Goal: Task Accomplishment & Management: Manage account settings

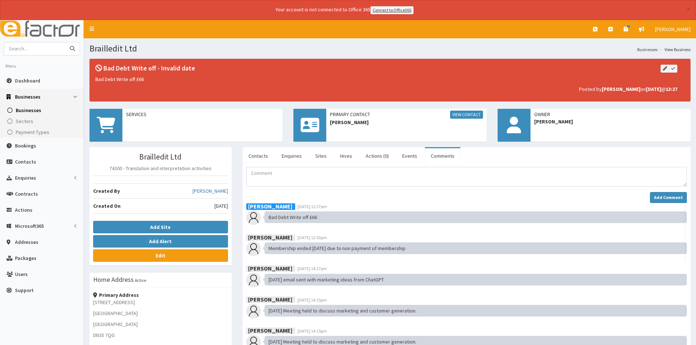
click at [30, 47] on input "text" at bounding box center [34, 48] width 61 height 13
type input "diverse"
click at [65, 42] on button "submit" at bounding box center [72, 48] width 15 height 13
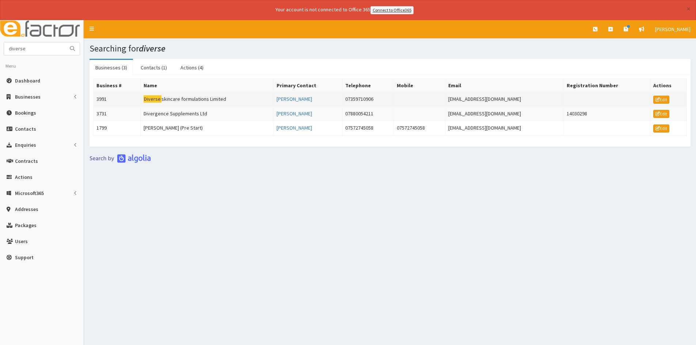
click at [181, 100] on td "Diverse skincare formulations Limited" at bounding box center [206, 99] width 133 height 15
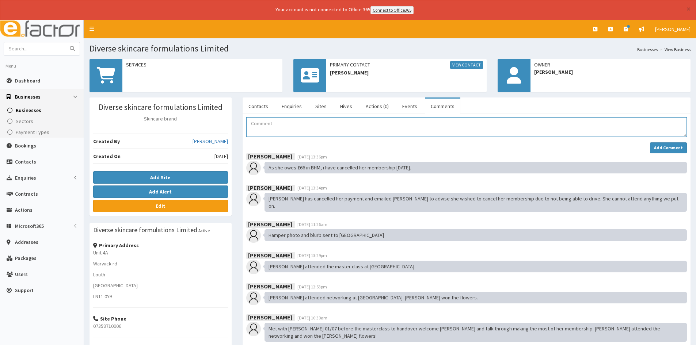
click at [302, 127] on textarea "Comment" at bounding box center [466, 127] width 441 height 20
paste textarea "Bad debt write off"
click at [302, 127] on textarea "Bad debt write off" at bounding box center [466, 127] width 441 height 20
type textarea "Bad debt write off £66"
click at [663, 143] on button "Add Comment" at bounding box center [668, 148] width 37 height 11
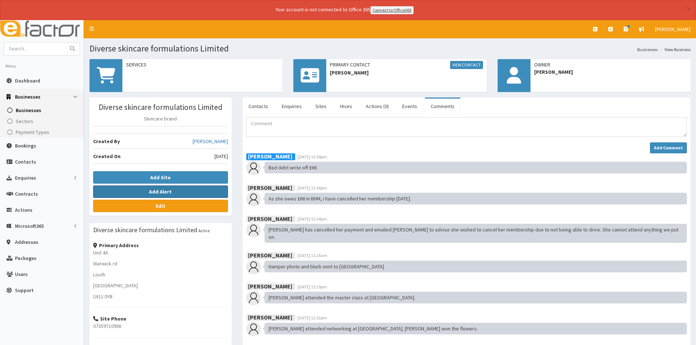
click at [146, 190] on button "Add Alert" at bounding box center [160, 192] width 135 height 12
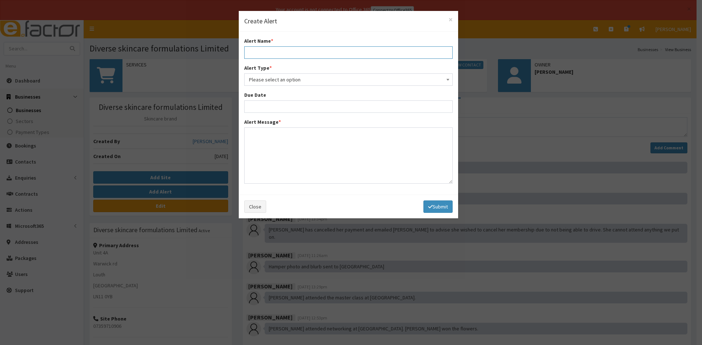
click at [281, 53] on input "text" at bounding box center [348, 52] width 208 height 12
type input "Bad Debt Write off"
click at [288, 77] on span "Please select an option" at bounding box center [348, 80] width 199 height 10
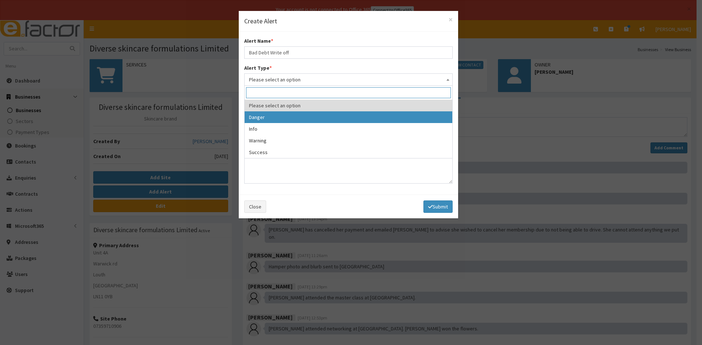
select select "1"
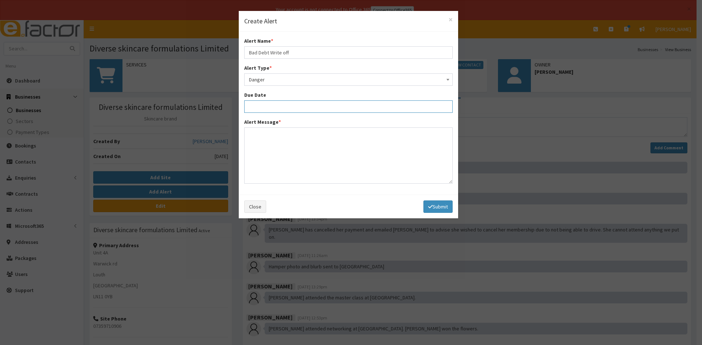
click at [286, 106] on input "text" at bounding box center [348, 106] width 208 height 12
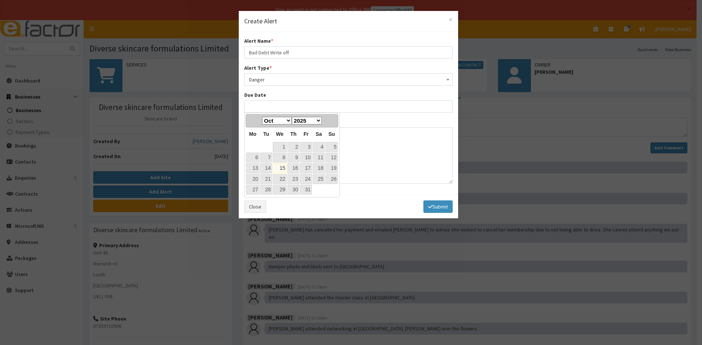
click at [283, 167] on link "15" at bounding box center [280, 168] width 14 height 10
type input "[DATE]"
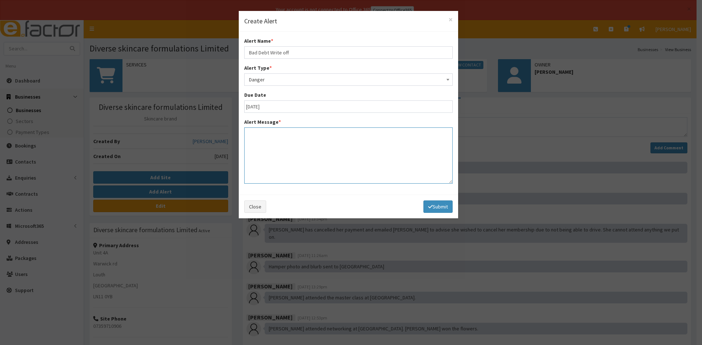
click at [283, 137] on textarea at bounding box center [348, 156] width 208 height 56
paste textarea "Bad debt write off"
type textarea "Bad debt write off £66"
click at [433, 204] on button "Submit" at bounding box center [437, 207] width 29 height 12
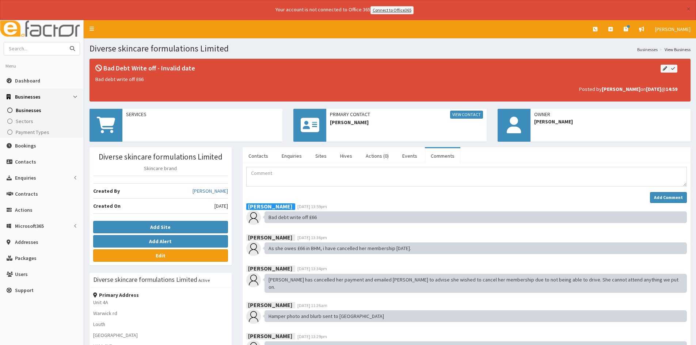
click at [24, 49] on input "text" at bounding box center [34, 48] width 61 height 13
type input "labyrinth"
click at [65, 42] on button "submit" at bounding box center [72, 48] width 15 height 13
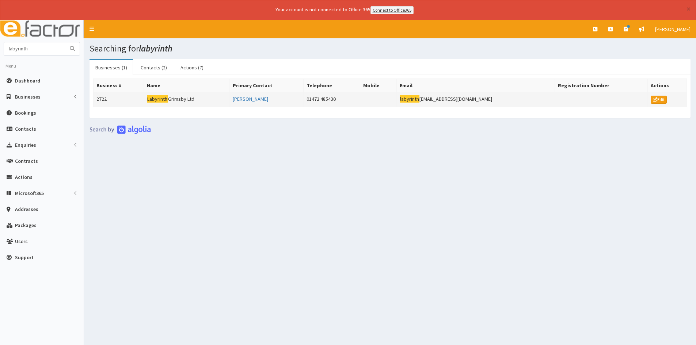
click at [181, 98] on td "Labyrinth Grimsby Ltd" at bounding box center [187, 99] width 86 height 15
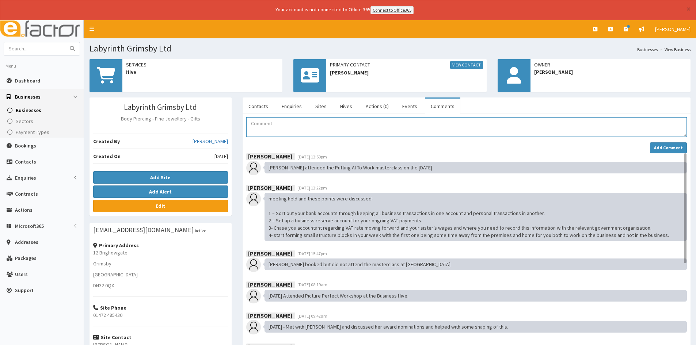
click at [291, 128] on textarea "Comment" at bounding box center [466, 127] width 441 height 20
paste textarea "Bad debt write off"
type textarea "Bad debt write off £66"
drag, startPoint x: 668, startPoint y: 149, endPoint x: 659, endPoint y: 143, distance: 10.5
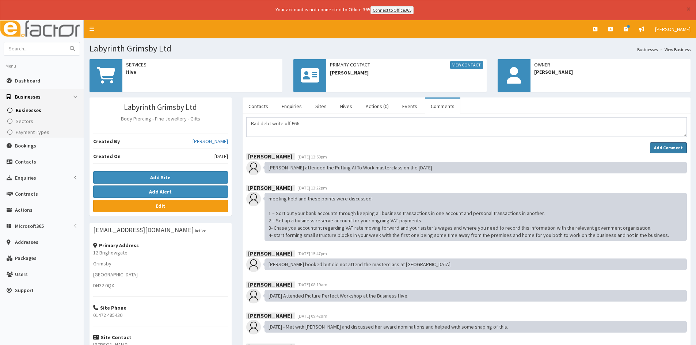
click at [668, 149] on strong "Add Comment" at bounding box center [668, 147] width 29 height 5
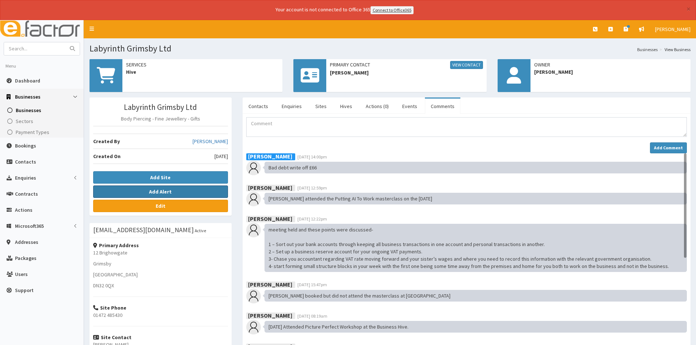
click at [121, 186] on button "Add Alert" at bounding box center [160, 192] width 135 height 12
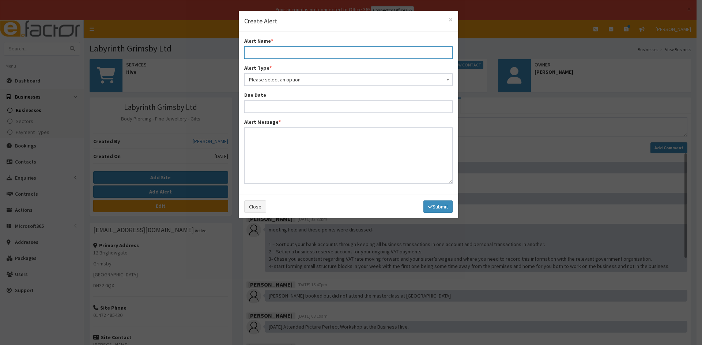
click at [285, 52] on input "text" at bounding box center [348, 52] width 208 height 12
type input "Bad Debt Write off"
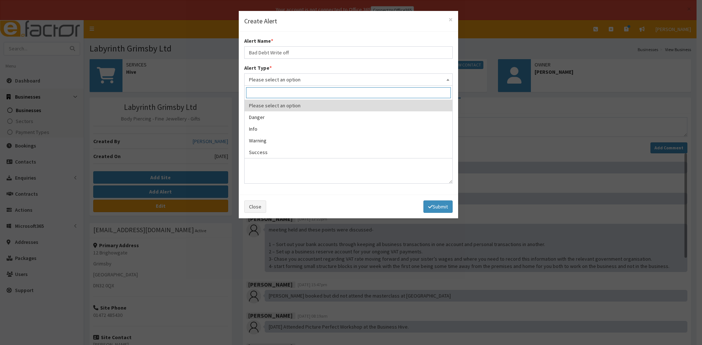
click at [286, 81] on span "Please select an option" at bounding box center [348, 80] width 199 height 10
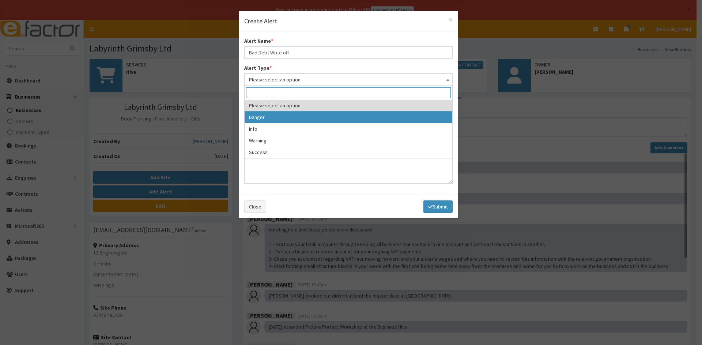
select select "1"
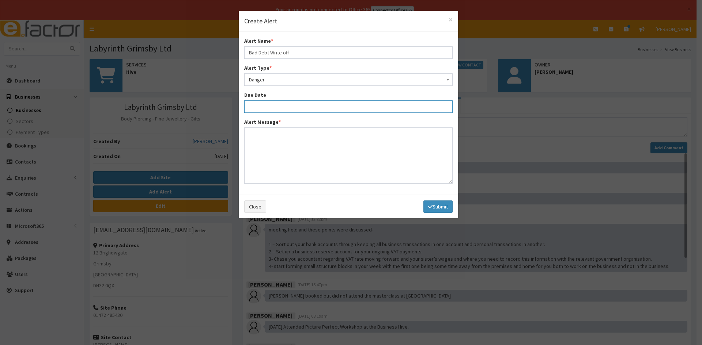
click at [276, 105] on input "text" at bounding box center [348, 106] width 208 height 12
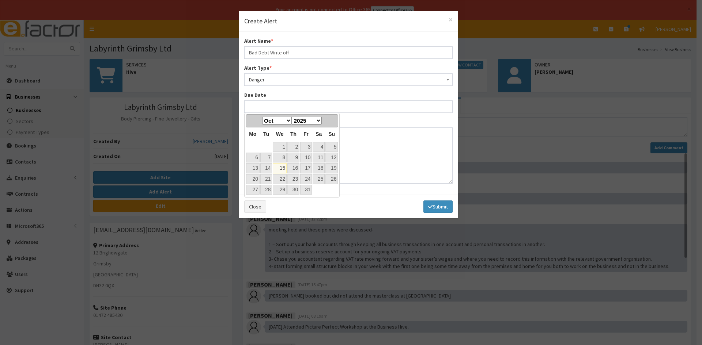
click at [285, 167] on link "15" at bounding box center [280, 168] width 14 height 10
type input "[DATE]"
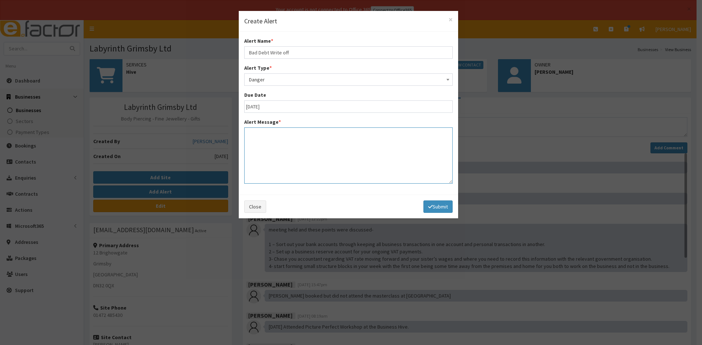
click at [284, 159] on textarea at bounding box center [348, 156] width 208 height 56
paste textarea "Bad debt write off"
type textarea "Bad debt write off £66"
click at [431, 208] on button "Submit" at bounding box center [437, 207] width 29 height 12
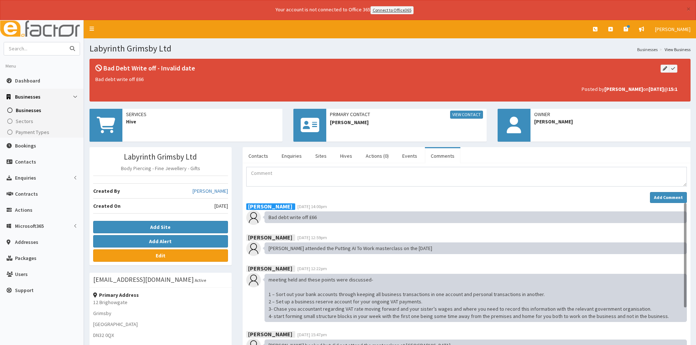
click at [34, 51] on input "text" at bounding box center [34, 48] width 61 height 13
type input "lilsocial"
click at [65, 42] on button "submit" at bounding box center [72, 48] width 15 height 13
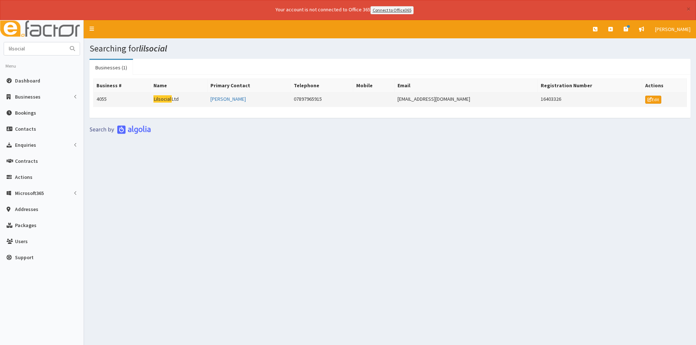
click at [169, 99] on mark "Lilsocial" at bounding box center [162, 99] width 18 height 8
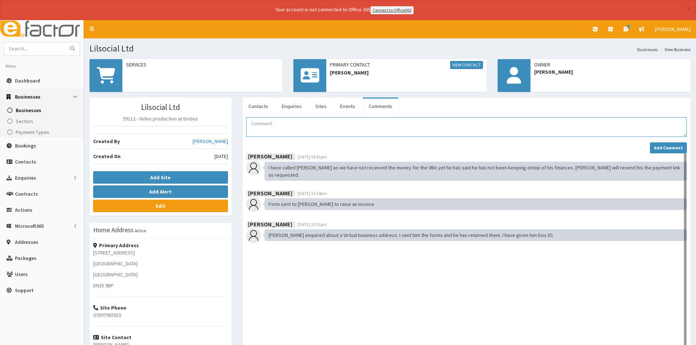
click at [286, 131] on textarea "Comment" at bounding box center [466, 127] width 441 height 20
paste textarea "Bad debt write off"
type textarea "Bad debt write off 52.80"
click at [655, 147] on button "Add Comment" at bounding box center [668, 148] width 37 height 11
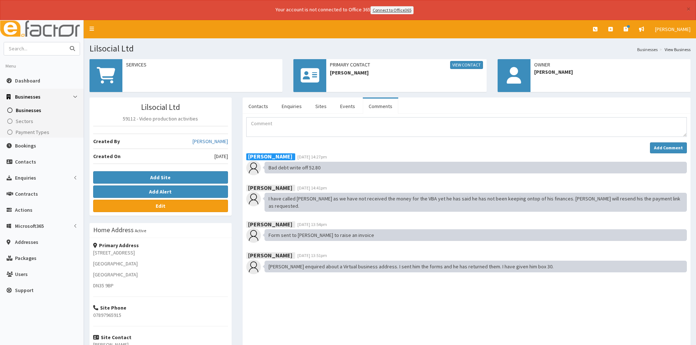
click at [38, 52] on input "text" at bounding box center [34, 48] width 61 height 13
type input "pww"
click at [65, 42] on button "submit" at bounding box center [72, 48] width 15 height 13
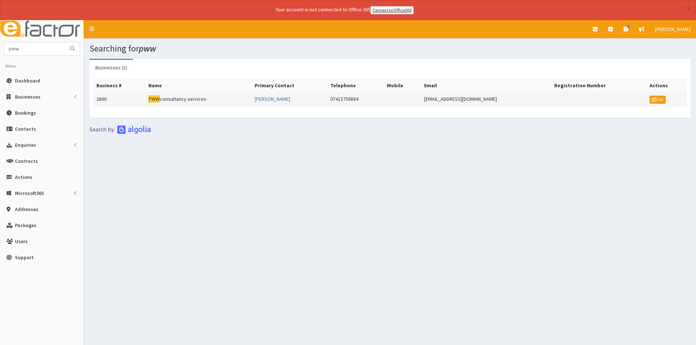
click at [189, 96] on td "PWW consultancy services" at bounding box center [198, 99] width 106 height 15
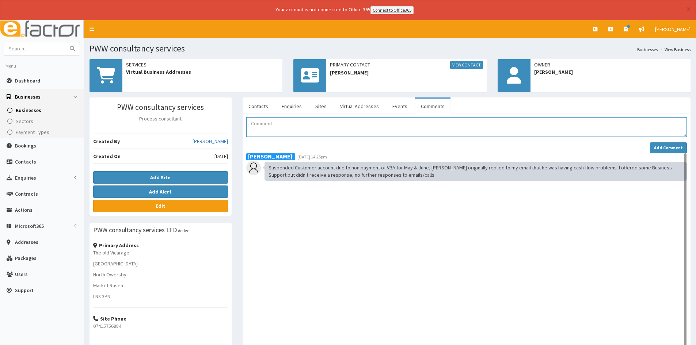
click at [295, 127] on textarea "Comment" at bounding box center [466, 127] width 441 height 20
paste textarea "Bad debt write off"
type textarea "Bad debt write off £52.80"
click at [659, 149] on strong "Add Comment" at bounding box center [668, 147] width 29 height 5
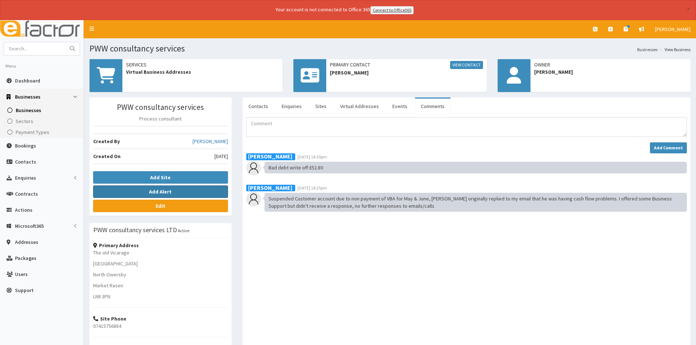
click at [160, 191] on b "Add Alert" at bounding box center [160, 192] width 23 height 7
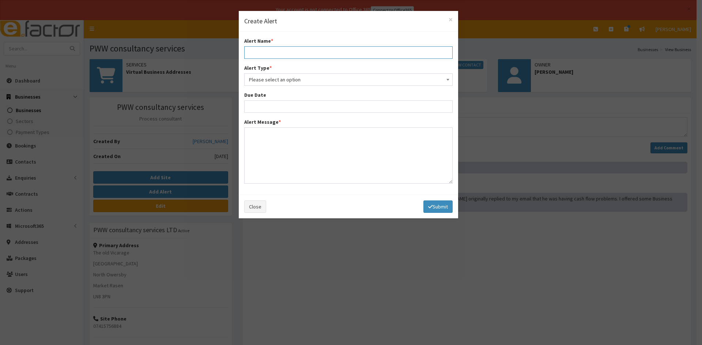
click at [317, 49] on input "text" at bounding box center [348, 52] width 208 height 12
type input "Bad Debt Write off"
click at [318, 76] on span "Please select an option" at bounding box center [348, 80] width 199 height 10
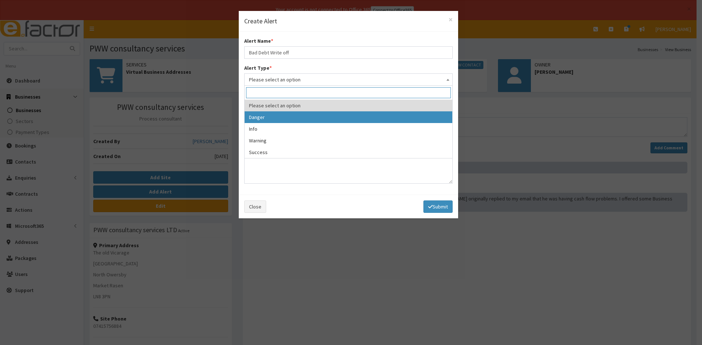
select select "1"
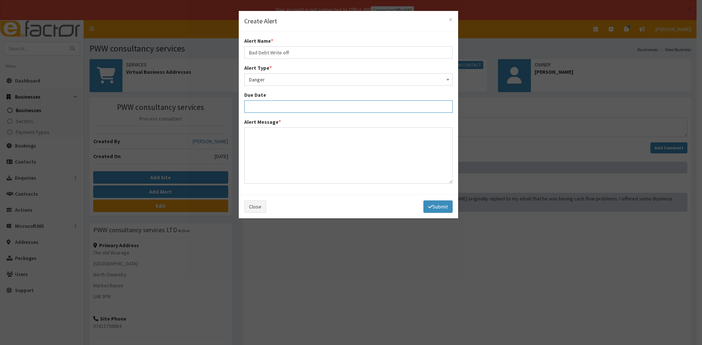
click at [290, 107] on input "text" at bounding box center [348, 106] width 208 height 12
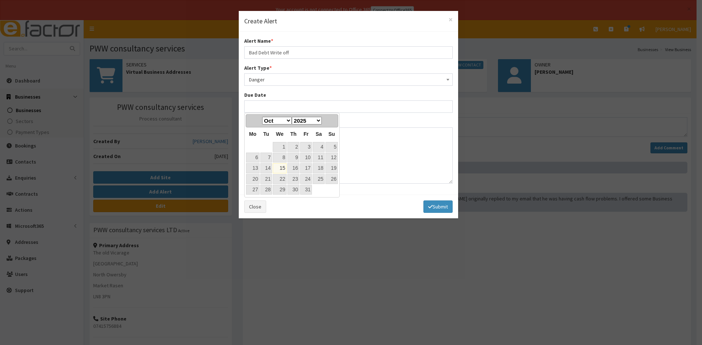
click at [284, 167] on link "15" at bounding box center [280, 168] width 14 height 10
type input "15-10-2025"
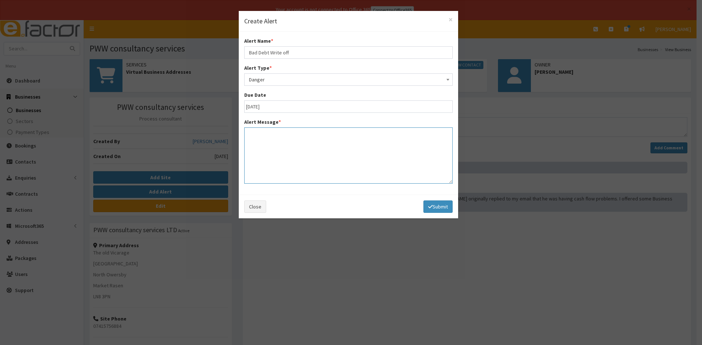
click at [277, 152] on textarea at bounding box center [348, 156] width 208 height 56
paste textarea "Bad debt write off"
click at [291, 133] on textarea "Bad debt write off 20.80" at bounding box center [348, 156] width 208 height 56
type textarea "Bad debt write off 52.80"
click at [434, 207] on button "Submit" at bounding box center [437, 207] width 29 height 12
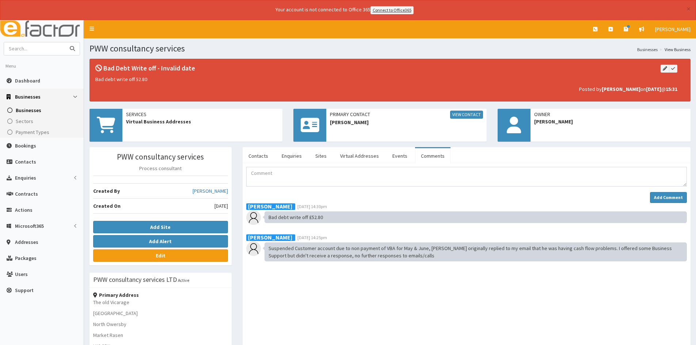
click at [31, 45] on input "text" at bounding box center [34, 48] width 61 height 13
type input "sitto"
click at [65, 42] on button "submit" at bounding box center [72, 48] width 15 height 13
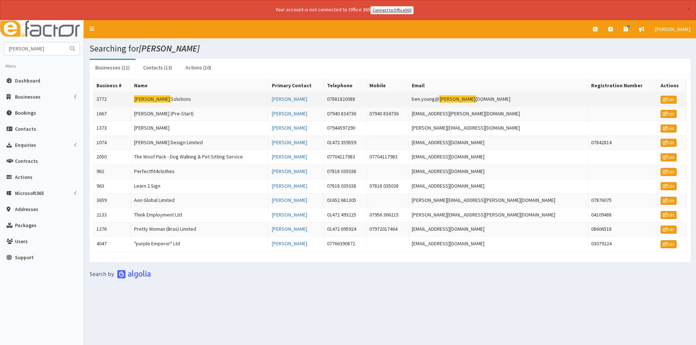
click at [149, 99] on td "[PERSON_NAME] Solutions" at bounding box center [200, 99] width 138 height 15
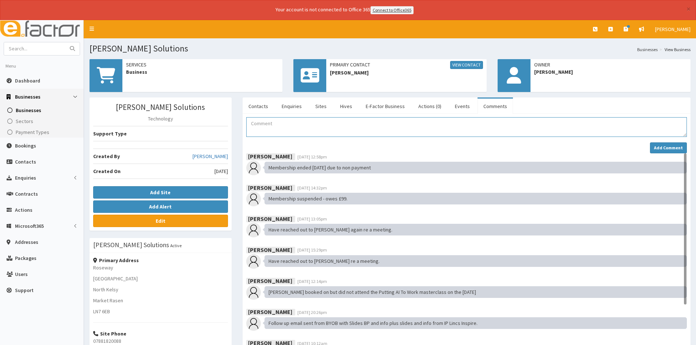
click at [262, 123] on textarea "Comment" at bounding box center [466, 127] width 441 height 20
paste textarea "Bad debt write off"
type textarea "Bad debt write off £99"
click at [672, 147] on strong "Add Comment" at bounding box center [668, 147] width 29 height 5
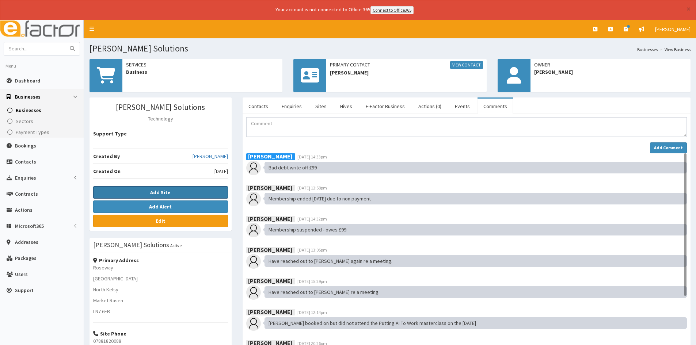
click at [149, 193] on link "Add Site" at bounding box center [160, 192] width 135 height 12
select select
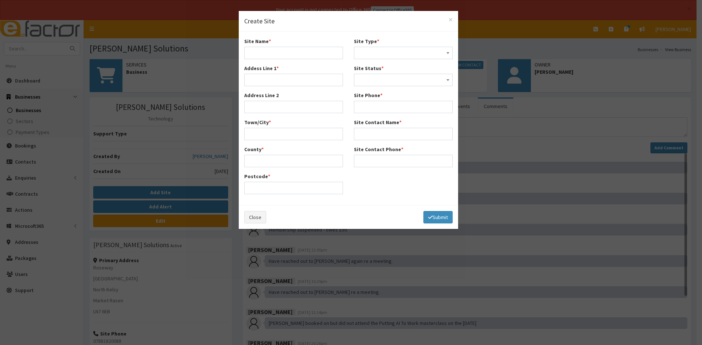
click at [454, 18] on div "× Create Site" at bounding box center [348, 21] width 219 height 21
drag, startPoint x: 450, startPoint y: 19, endPoint x: 446, endPoint y: 21, distance: 4.3
click at [449, 19] on span "×" at bounding box center [450, 20] width 4 height 10
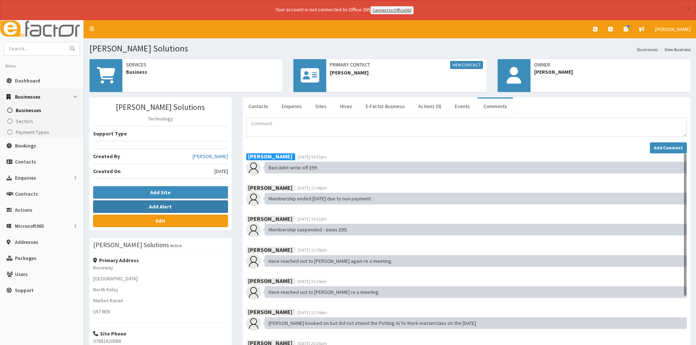
click at [144, 204] on button "Add Alert" at bounding box center [160, 207] width 135 height 12
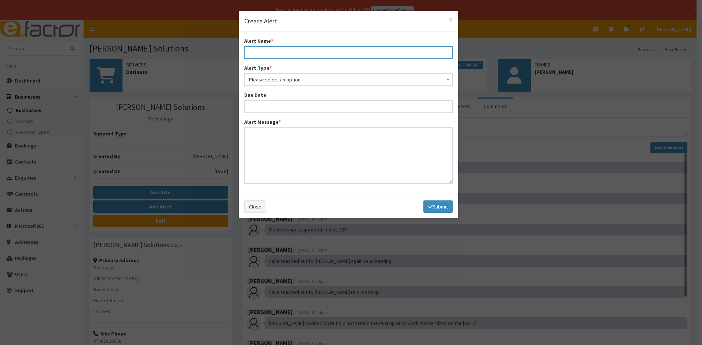
click at [295, 52] on input "text" at bounding box center [348, 52] width 208 height 12
type input "Bad Debt Write off"
click at [291, 79] on span "Please select an option" at bounding box center [348, 80] width 199 height 10
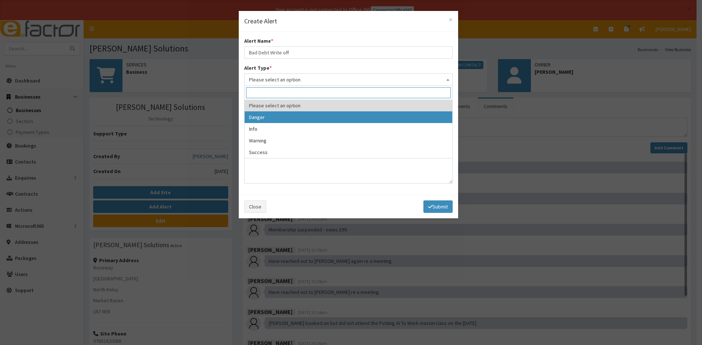
select select "1"
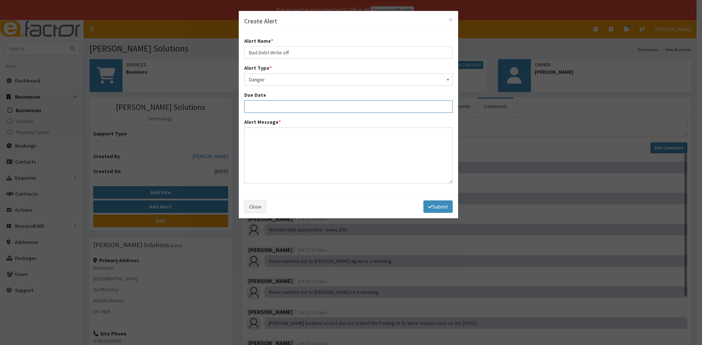
click at [280, 105] on input "text" at bounding box center [348, 106] width 208 height 12
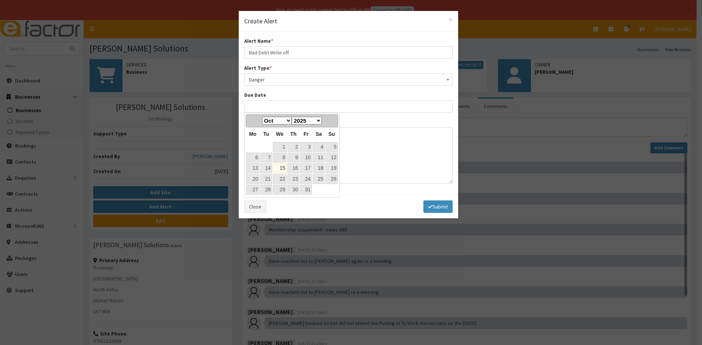
click at [283, 167] on link "15" at bounding box center [280, 168] width 14 height 10
type input "[DATE]"
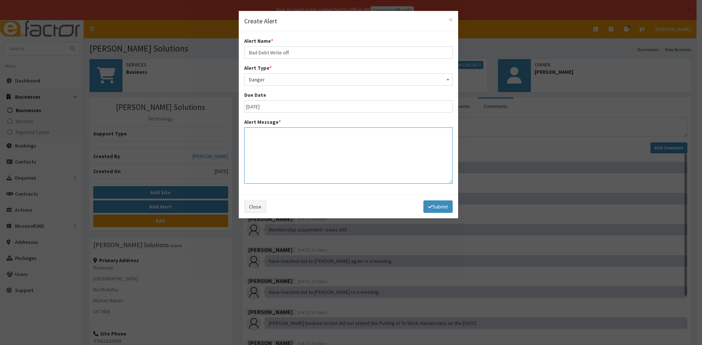
click at [278, 157] on textarea at bounding box center [348, 156] width 208 height 56
paste textarea "Bad debt write off"
type textarea "Bad debt write off £99"
click at [428, 204] on icon "button" at bounding box center [430, 206] width 4 height 5
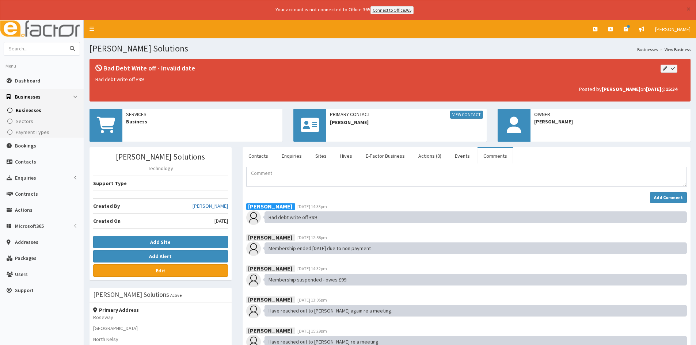
click at [50, 45] on input "text" at bounding box center [34, 48] width 61 height 13
type input "soulbound"
click at [65, 42] on button "submit" at bounding box center [72, 48] width 15 height 13
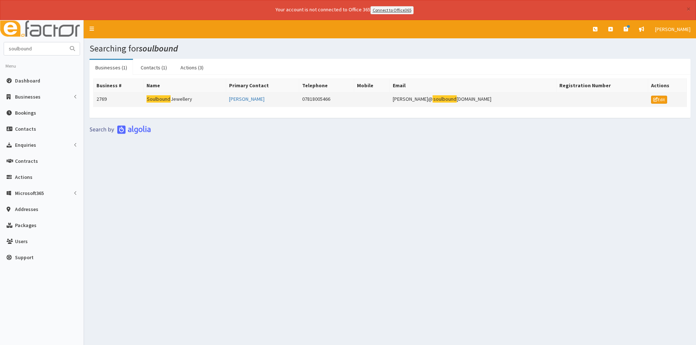
click at [178, 100] on td "Soulbound Jewellery" at bounding box center [184, 99] width 83 height 15
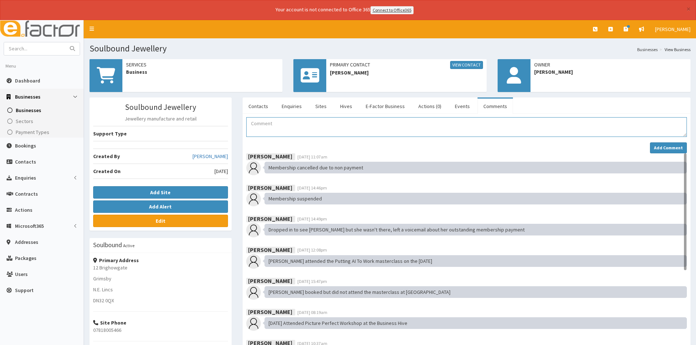
click at [327, 128] on textarea "Comment" at bounding box center [466, 127] width 441 height 20
paste textarea "Bad debt write off"
type textarea "Bad debt write off £33"
click at [679, 148] on strong "Add Comment" at bounding box center [668, 147] width 29 height 5
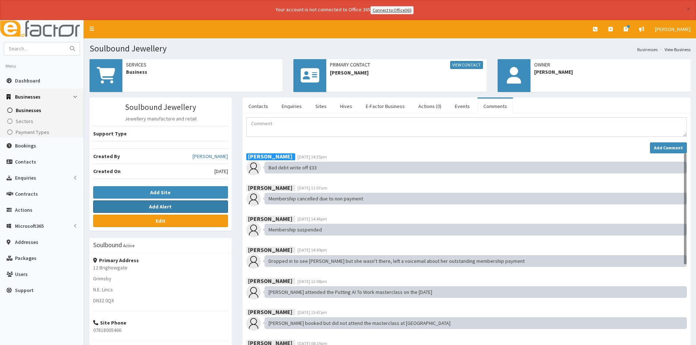
click at [152, 205] on b "Add Alert" at bounding box center [160, 207] width 23 height 7
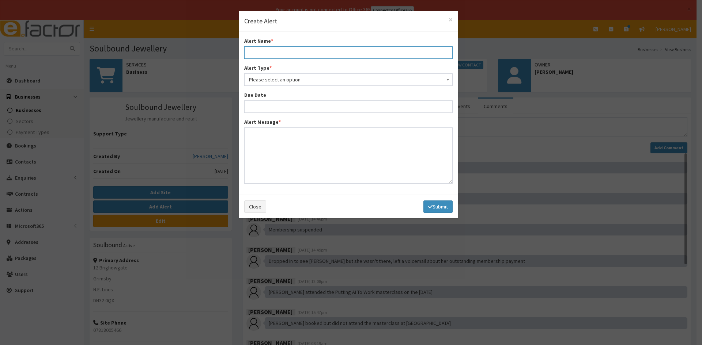
click at [269, 53] on input "text" at bounding box center [348, 52] width 208 height 12
type input "Bad Debt Write off"
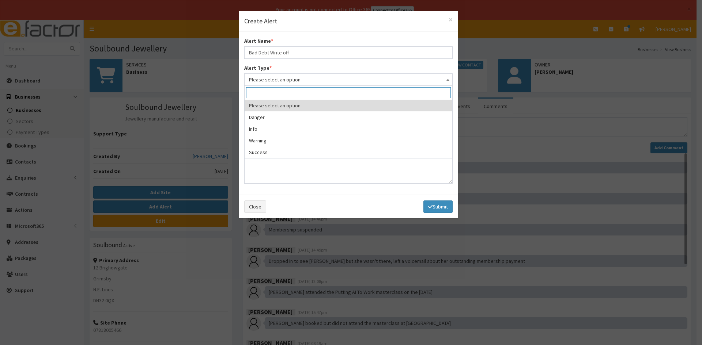
click at [284, 77] on span "Please select an option" at bounding box center [348, 80] width 199 height 10
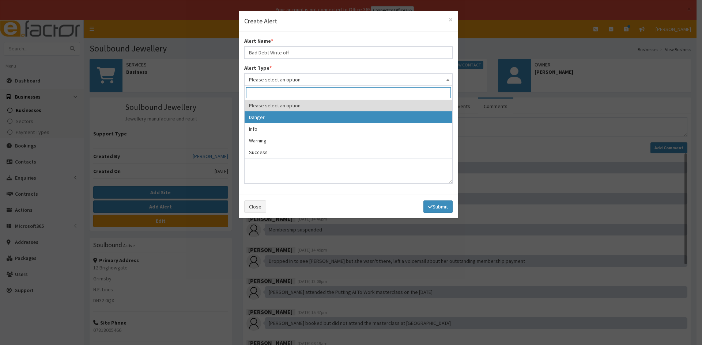
select select "1"
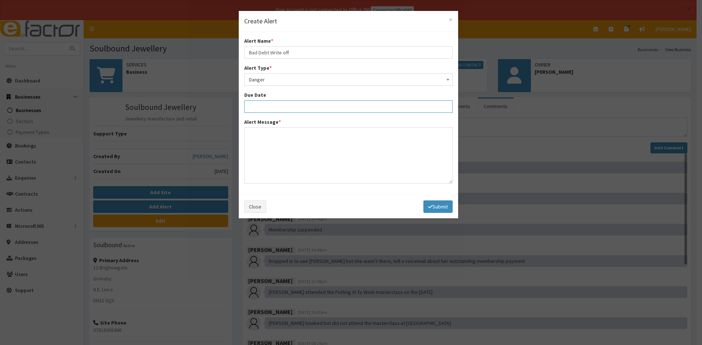
click at [278, 103] on input "text" at bounding box center [348, 106] width 208 height 12
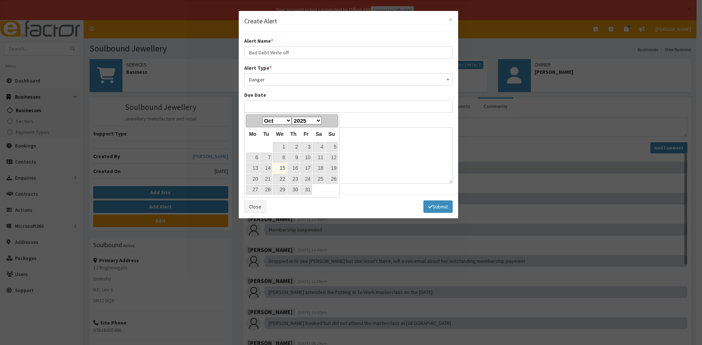
drag, startPoint x: 284, startPoint y: 170, endPoint x: 284, endPoint y: 159, distance: 11.7
click at [284, 170] on link "15" at bounding box center [280, 168] width 14 height 10
type input "[DATE]"
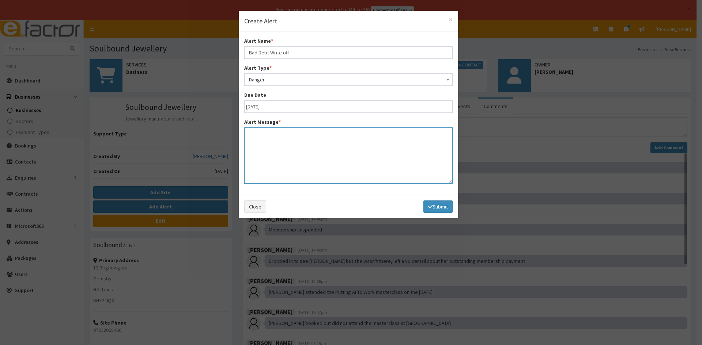
click at [281, 144] on textarea at bounding box center [348, 156] width 208 height 56
paste textarea "Bad debt write off"
type textarea "Bad debt write off £33"
click at [444, 207] on button "Submit" at bounding box center [437, 207] width 29 height 12
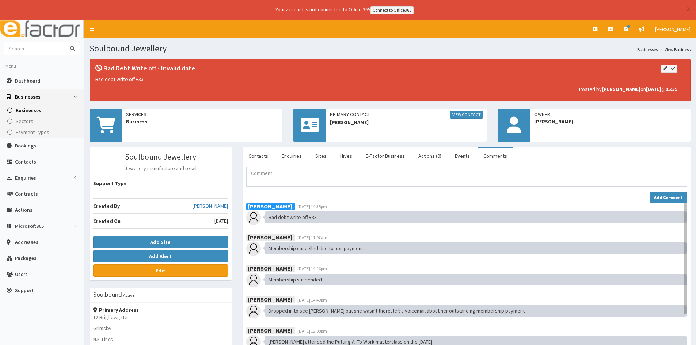
click at [44, 45] on input "text" at bounding box center [34, 48] width 61 height 13
type input "antipasti"
click at [65, 42] on button "submit" at bounding box center [72, 48] width 15 height 13
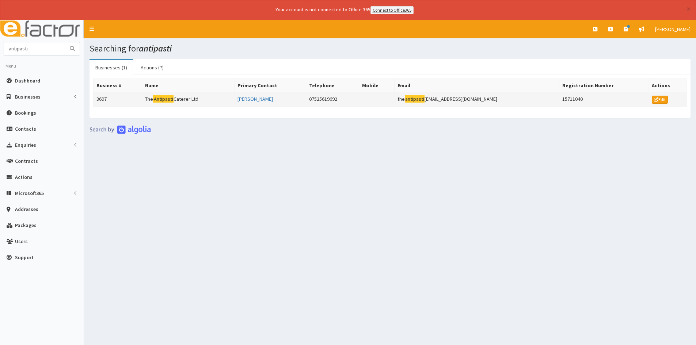
click at [163, 98] on mark "Antipasti" at bounding box center [163, 99] width 20 height 8
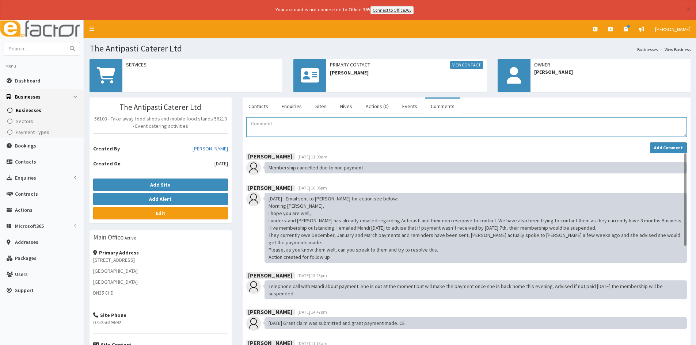
click at [266, 122] on textarea "Comment" at bounding box center [466, 127] width 441 height 20
paste textarea "Bad debt write off"
type textarea "Bad debt write off £33"
click at [668, 149] on strong "Add Comment" at bounding box center [668, 147] width 29 height 5
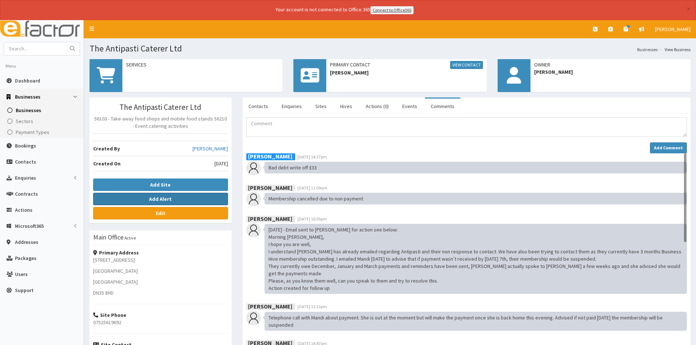
click at [149, 199] on button "Add Alert" at bounding box center [160, 199] width 135 height 12
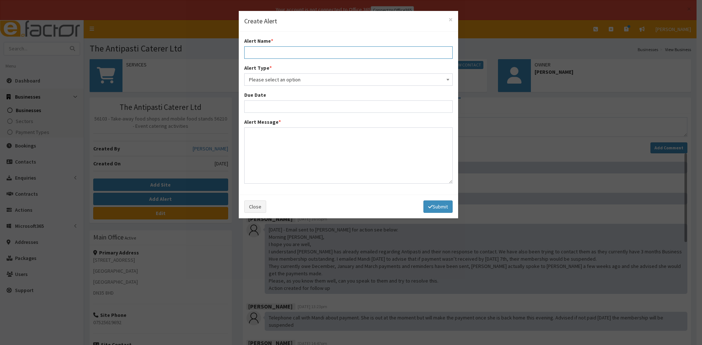
click at [270, 47] on input "text" at bounding box center [348, 52] width 208 height 12
type input "Bad Debt Write off"
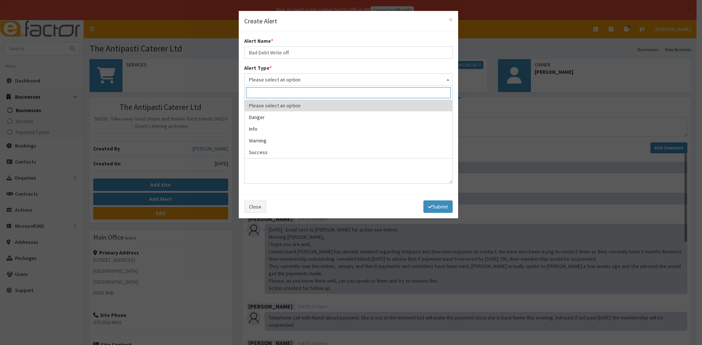
click at [280, 79] on span "Please select an option" at bounding box center [348, 80] width 199 height 10
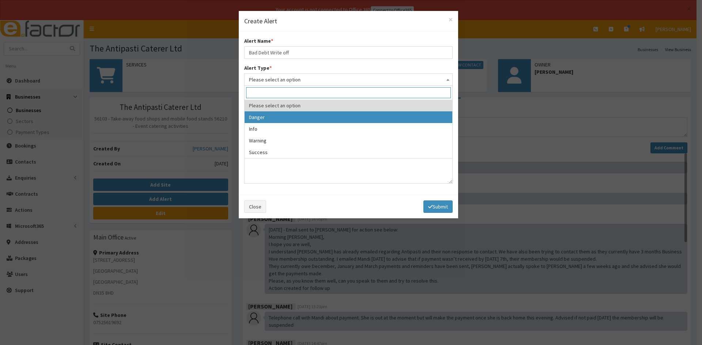
select select "1"
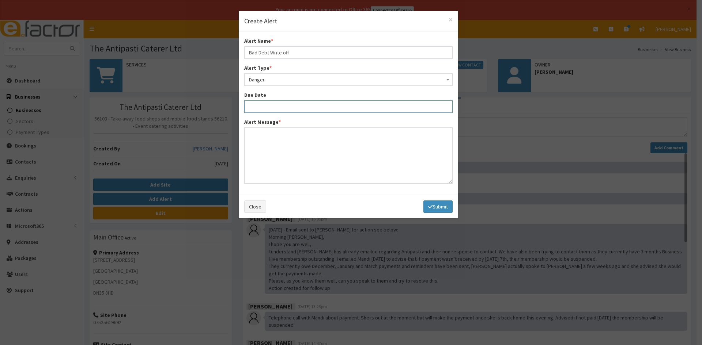
click at [278, 108] on input "text" at bounding box center [348, 106] width 208 height 12
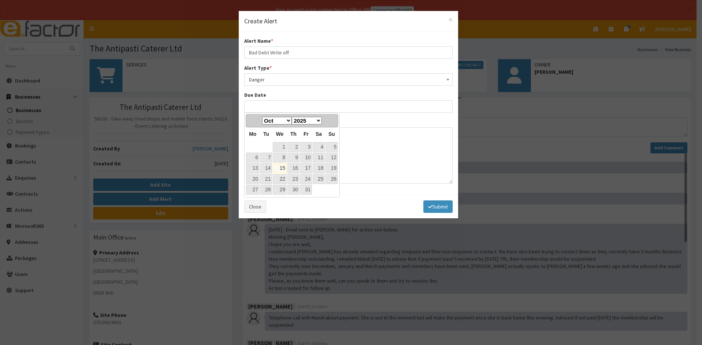
click at [282, 167] on link "15" at bounding box center [280, 168] width 14 height 10
type input "15-10-2025"
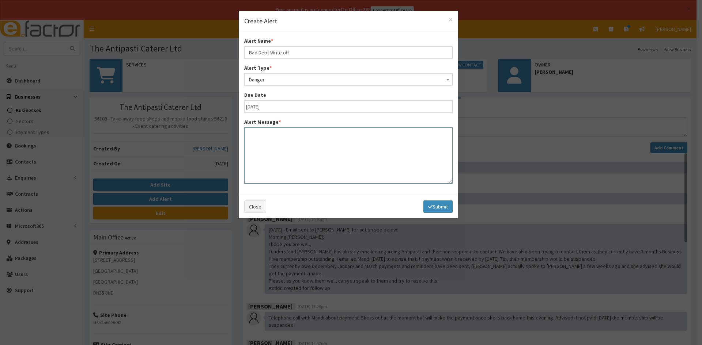
click at [280, 147] on textarea at bounding box center [348, 156] width 208 height 56
paste textarea "Bad debt write off"
type textarea "Bad debt write off £33"
click at [434, 204] on button "Submit" at bounding box center [437, 207] width 29 height 12
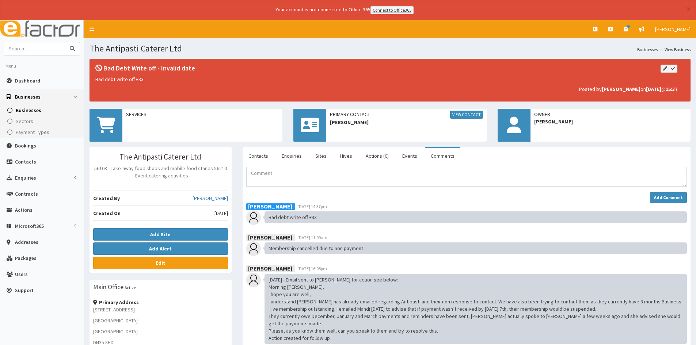
click at [34, 49] on input "text" at bounding box center [34, 48] width 61 height 13
type input "motgage mum"
click at [65, 42] on button "submit" at bounding box center [72, 48] width 15 height 13
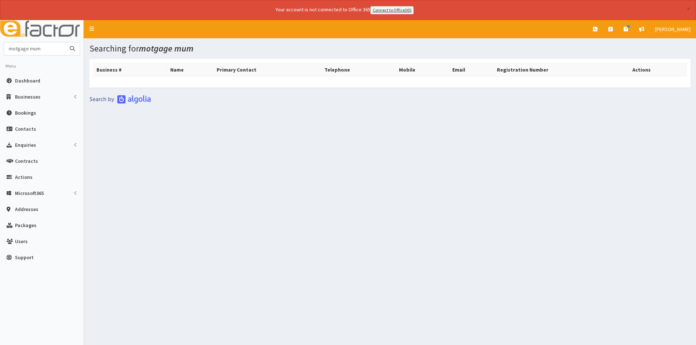
click at [16, 47] on input "motgage mum" at bounding box center [34, 48] width 61 height 13
click at [59, 49] on input "mortgage mum" at bounding box center [34, 48] width 61 height 13
type input "mortgage mum"
click at [73, 47] on icon "submit" at bounding box center [72, 48] width 5 height 5
drag, startPoint x: 50, startPoint y: 49, endPoint x: 0, endPoint y: 48, distance: 50.4
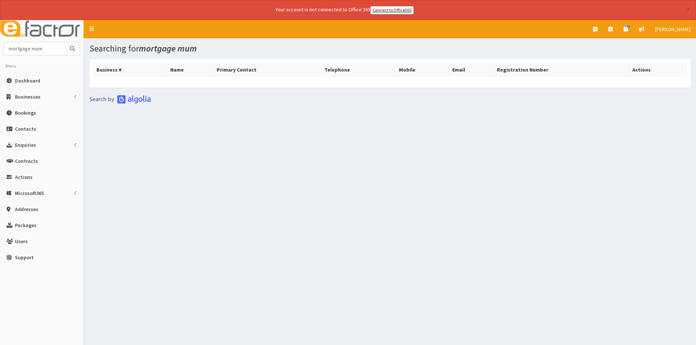
click at [0, 48] on section "mortgage mum Menu Dashboard Businesses Businesses Sectors" at bounding box center [42, 155] width 84 height 227
type input "mortgage"
click at [65, 42] on button "submit" at bounding box center [72, 48] width 15 height 13
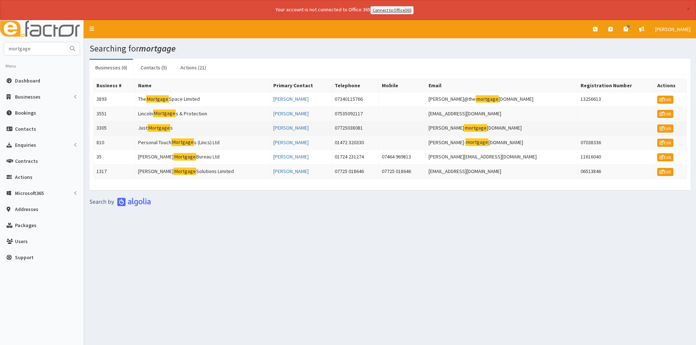
click at [166, 132] on td "Just Mortgage s" at bounding box center [202, 128] width 135 height 15
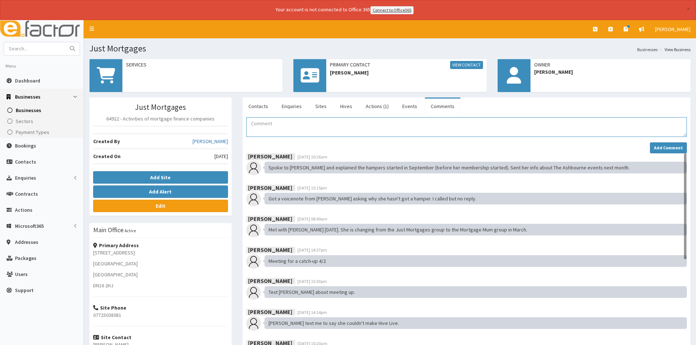
click at [263, 121] on textarea "Comment" at bounding box center [466, 127] width 441 height 20
paste textarea "Bad debt write off"
type textarea "Bad debt write off £33"
click at [658, 149] on strong "Add Comment" at bounding box center [668, 147] width 29 height 5
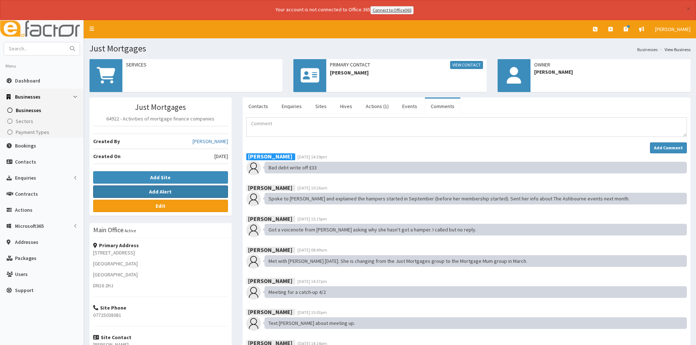
click at [123, 191] on button "Add Alert" at bounding box center [160, 192] width 135 height 12
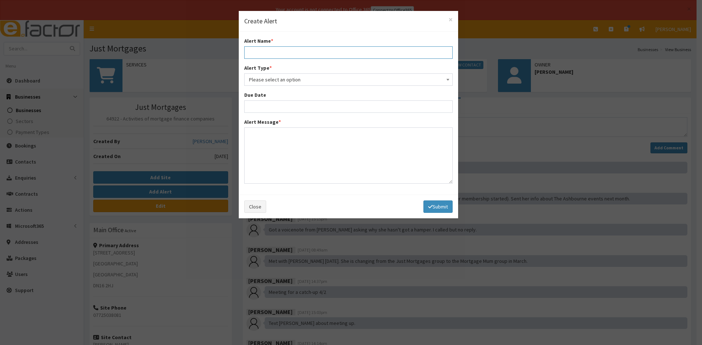
click at [257, 55] on input "text" at bounding box center [348, 52] width 208 height 12
type input "Bad Debt Write off"
click at [281, 80] on span "Please select an option" at bounding box center [348, 80] width 199 height 10
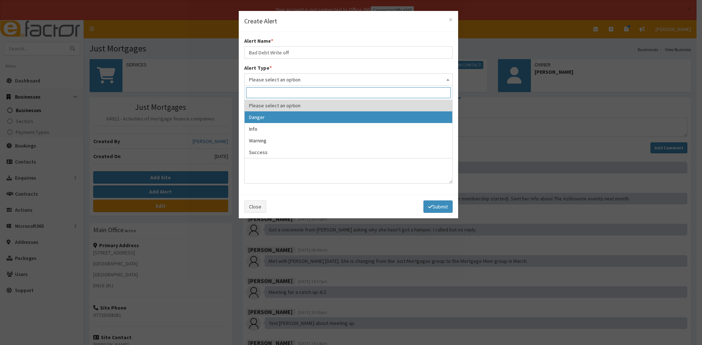
select select "1"
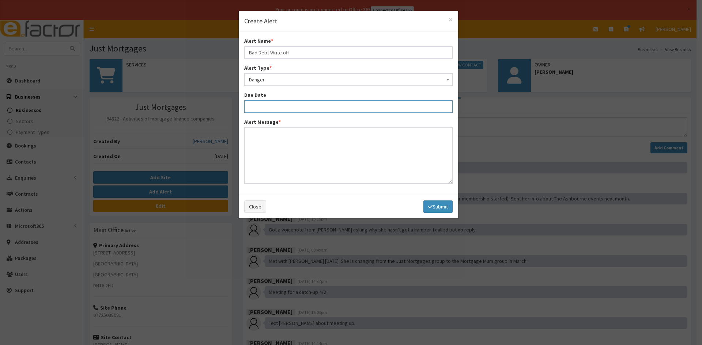
click at [270, 107] on input "text" at bounding box center [348, 106] width 208 height 12
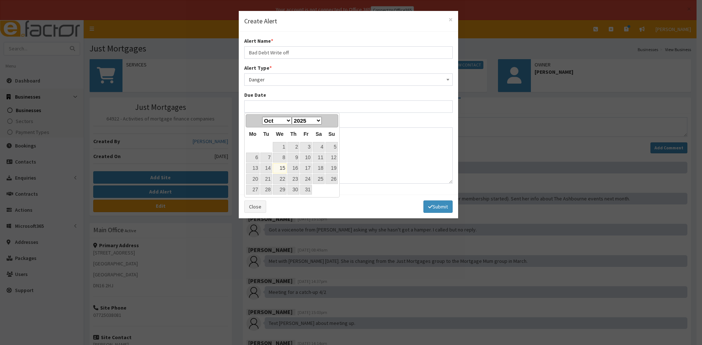
click at [280, 168] on link "15" at bounding box center [280, 168] width 14 height 10
type input "15-10-2025"
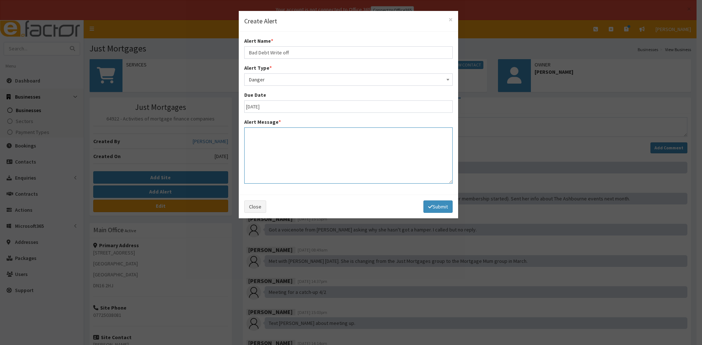
click at [275, 156] on textarea at bounding box center [348, 156] width 208 height 56
paste textarea "Bad debt write off"
type textarea "Bad debt write off £33"
click at [427, 203] on button "Submit" at bounding box center [437, 207] width 29 height 12
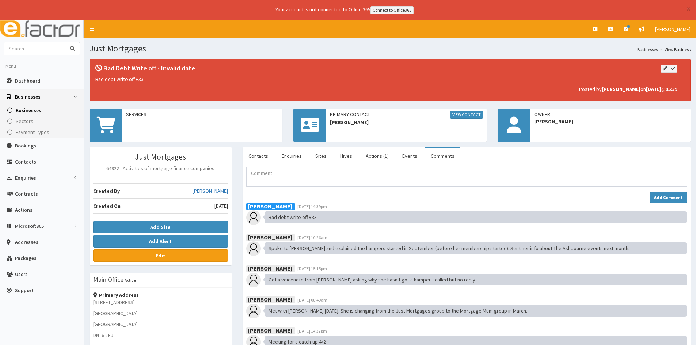
click at [16, 49] on input "text" at bounding box center [34, 48] width 61 height 13
type input "[PERSON_NAME]"
click at [65, 42] on button "submit" at bounding box center [72, 48] width 15 height 13
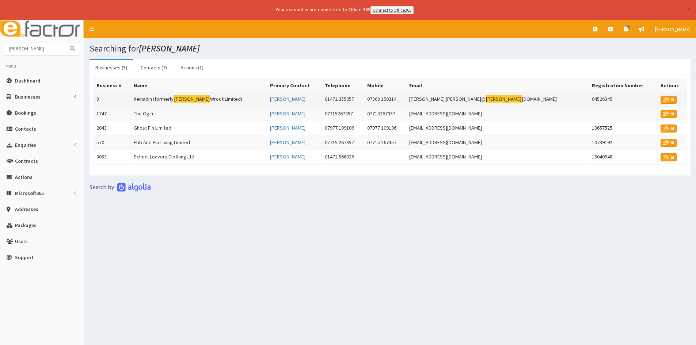
click at [204, 95] on td "Xeinadin (formerly [PERSON_NAME] Wroot Limited)" at bounding box center [199, 99] width 136 height 15
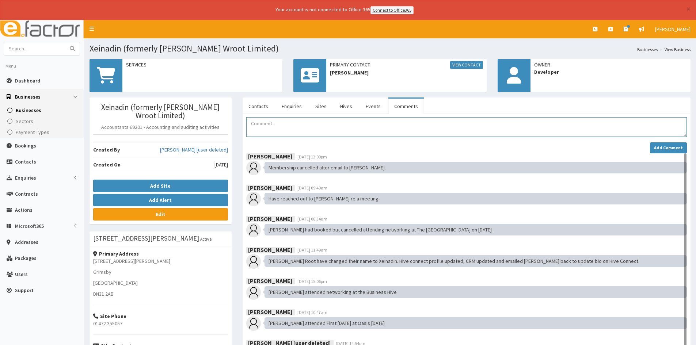
click at [278, 132] on textarea "Comment" at bounding box center [466, 127] width 441 height 20
paste textarea "Bad debt write off"
type textarea "Bad debt write off, after initially agreeing to pay the £66 outstanding all con…"
click at [669, 151] on button "Add Comment" at bounding box center [668, 148] width 37 height 11
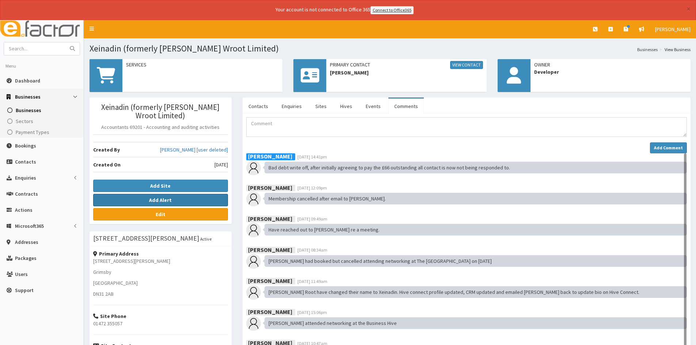
click at [147, 194] on button "Add Alert" at bounding box center [160, 200] width 135 height 12
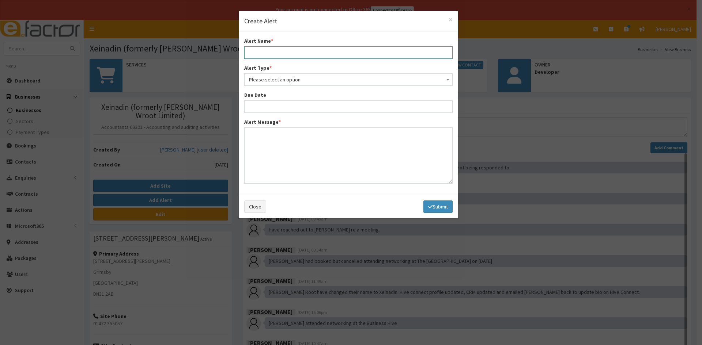
click at [259, 54] on input "text" at bounding box center [348, 52] width 208 height 12
paste input "Bad debt write off"
type input "Bad Debt Write off"
click at [280, 78] on span "Please select an option" at bounding box center [348, 80] width 199 height 10
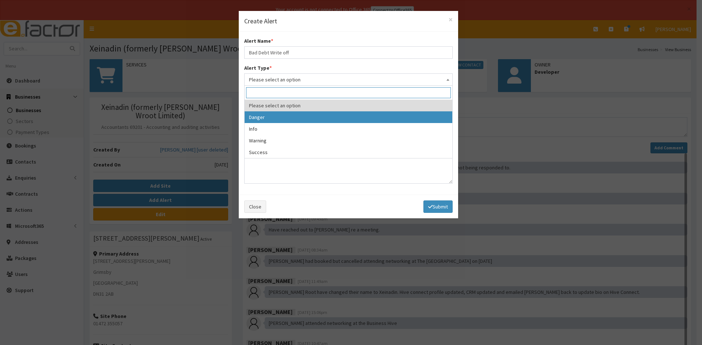
select select "1"
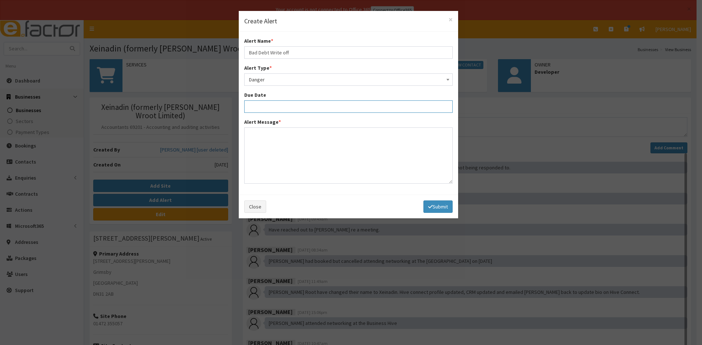
click at [281, 102] on input "text" at bounding box center [348, 106] width 208 height 12
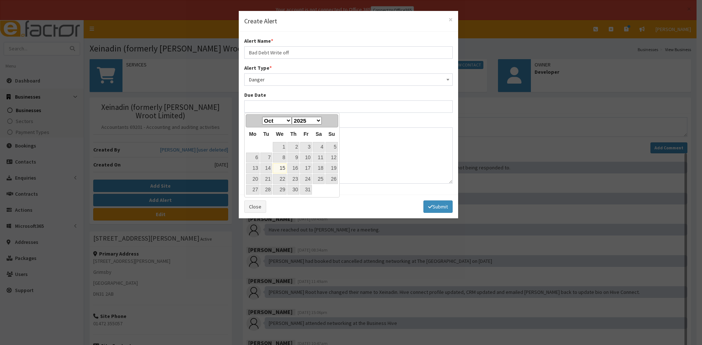
click at [280, 167] on link "15" at bounding box center [280, 168] width 14 height 10
type input "15-10-2025"
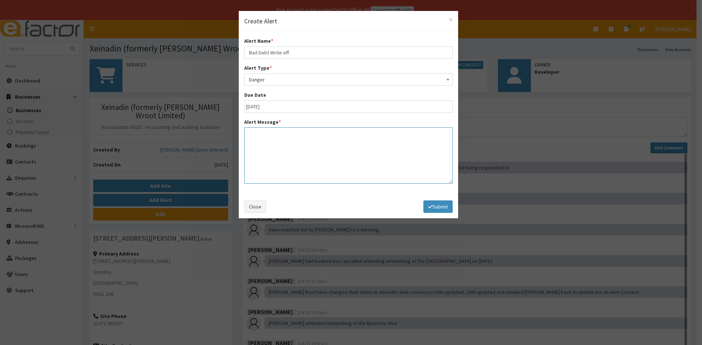
click at [277, 142] on textarea at bounding box center [348, 156] width 208 height 56
paste textarea "Bad debt write off"
type textarea "Bad debt write off £66"
click at [425, 205] on button "Submit" at bounding box center [437, 207] width 29 height 12
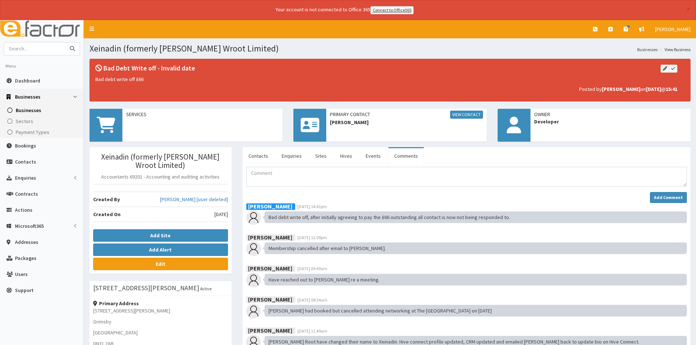
click at [44, 51] on input "text" at bounding box center [34, 48] width 61 height 13
type input "xos"
click at [65, 42] on button "submit" at bounding box center [72, 48] width 15 height 13
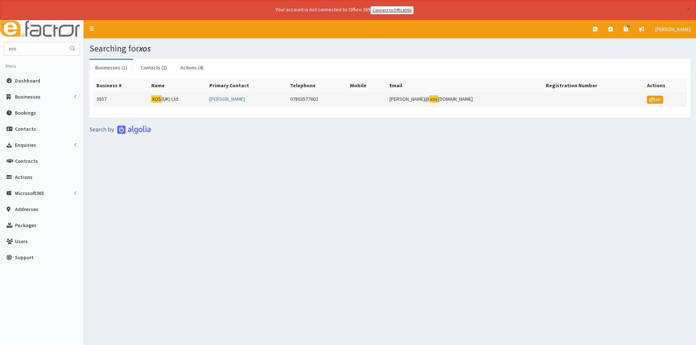
click at [179, 99] on td "XOS (UK) Ltd" at bounding box center [177, 99] width 58 height 15
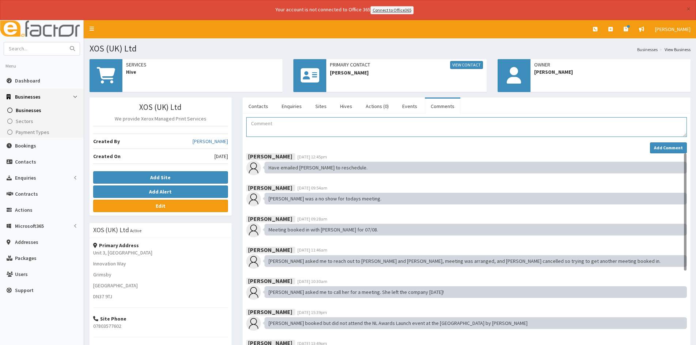
click at [277, 126] on textarea "Comment" at bounding box center [466, 127] width 441 height 20
paste textarea "Bad debt write off"
type textarea "Bad debt write off £66"
click at [658, 147] on strong "Add Comment" at bounding box center [668, 147] width 29 height 5
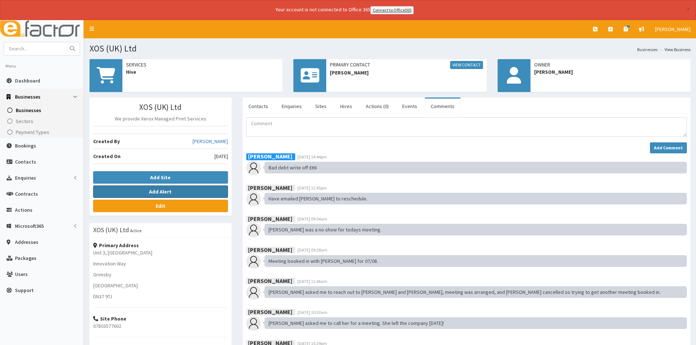
click at [126, 186] on button "Add Alert" at bounding box center [160, 192] width 135 height 12
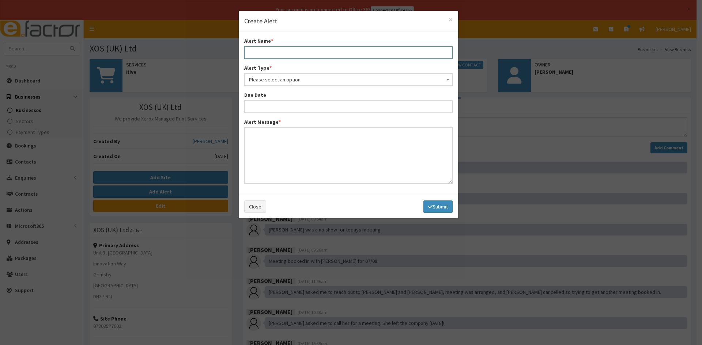
click at [276, 48] on input "text" at bounding box center [348, 52] width 208 height 12
type input "Bad Debt Write off"
click at [285, 80] on span "Please select an option" at bounding box center [348, 80] width 199 height 10
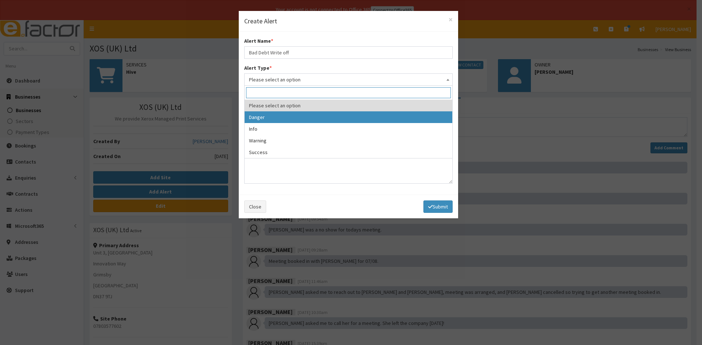
select select "1"
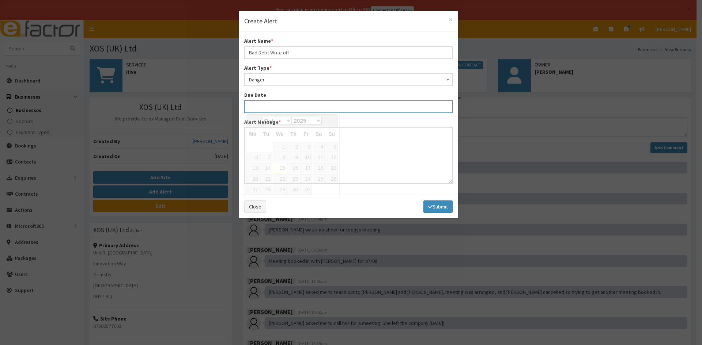
click at [274, 109] on input "text" at bounding box center [348, 106] width 208 height 12
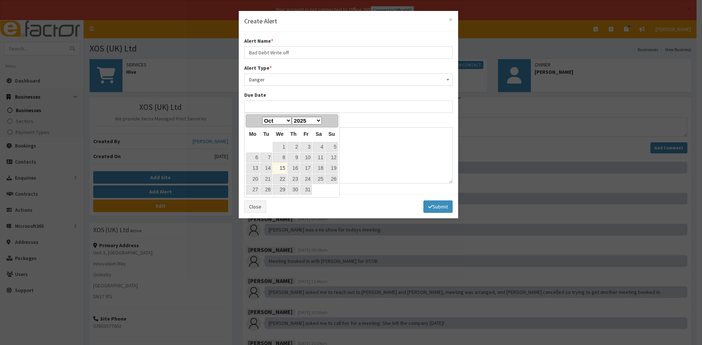
click at [277, 166] on link "15" at bounding box center [280, 168] width 14 height 10
type input "[DATE]"
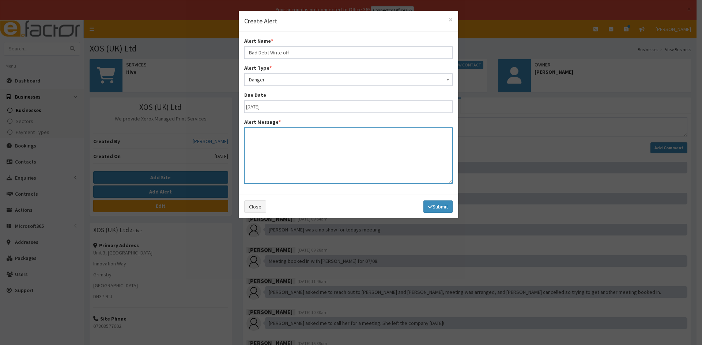
click at [267, 149] on textarea at bounding box center [348, 156] width 208 height 56
paste textarea "Bad debt write off"
type textarea "Bad debt write off £66"
click at [434, 204] on button "Submit" at bounding box center [437, 207] width 29 height 12
